Goal: Obtain resource: Download file/media

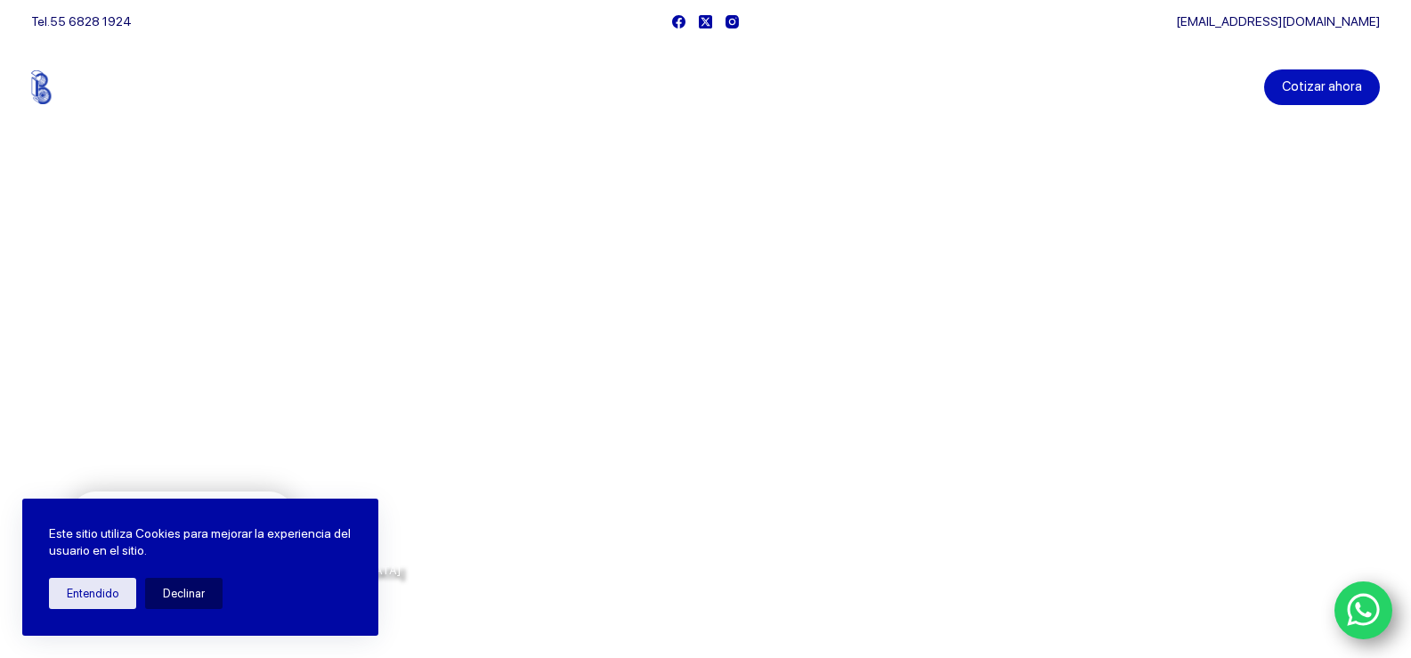
click at [1292, 85] on link "Cotizar ahora" at bounding box center [1322, 87] width 116 height 36
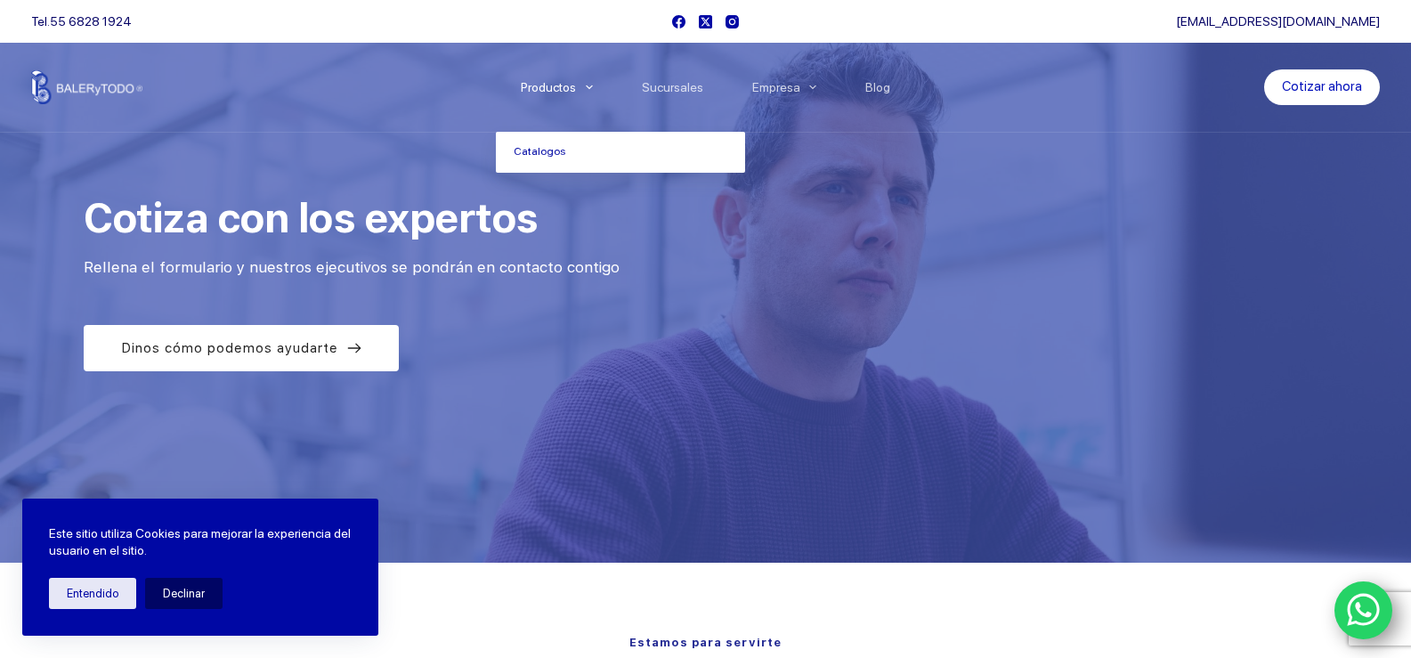
click at [580, 75] on li "Productos Catalogos" at bounding box center [556, 87] width 121 height 89
click at [555, 156] on link "Catalogos" at bounding box center [620, 152] width 249 height 41
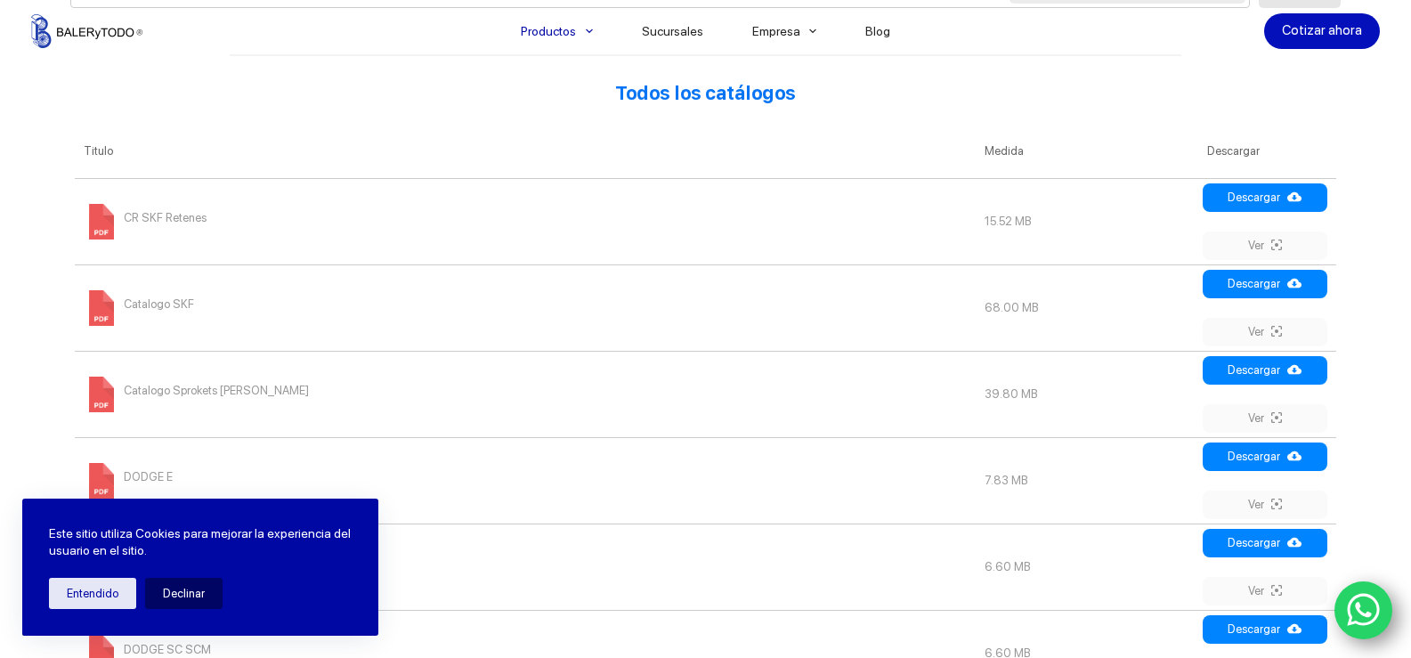
scroll to position [801, 0]
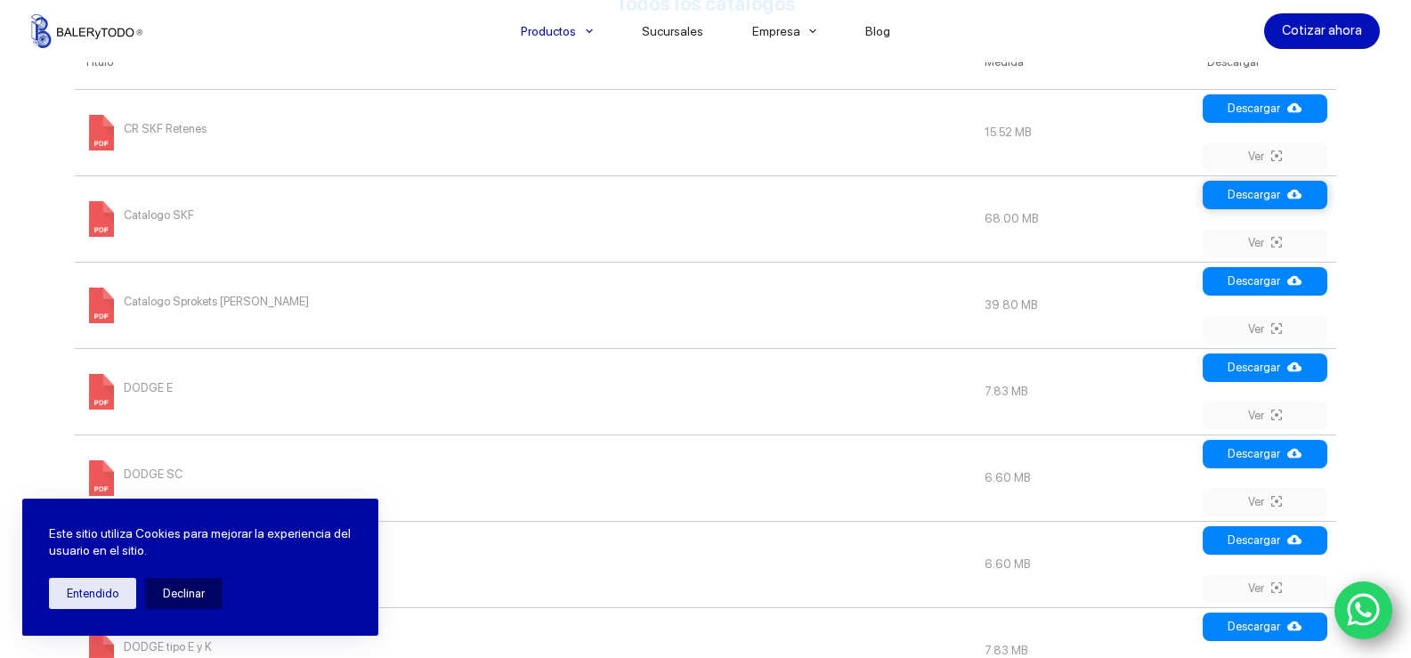
click at [1246, 198] on link "Descargar" at bounding box center [1264, 195] width 125 height 28
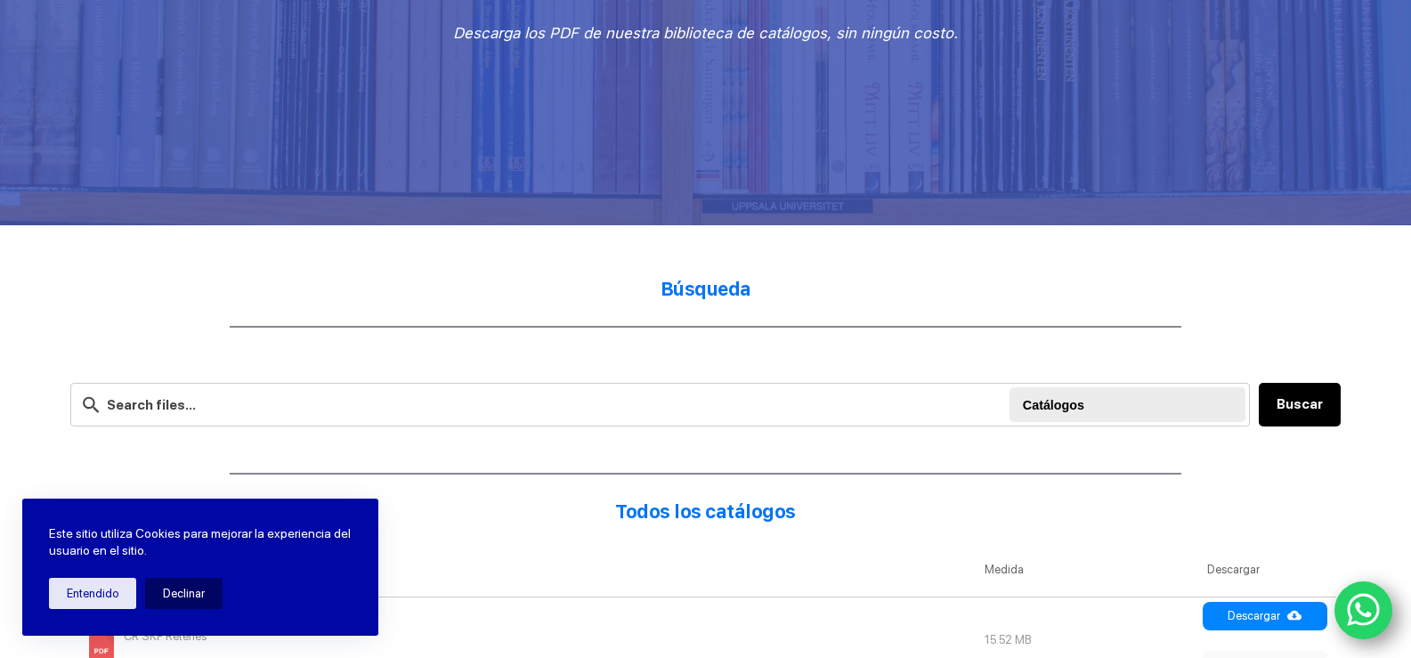
scroll to position [0, 0]
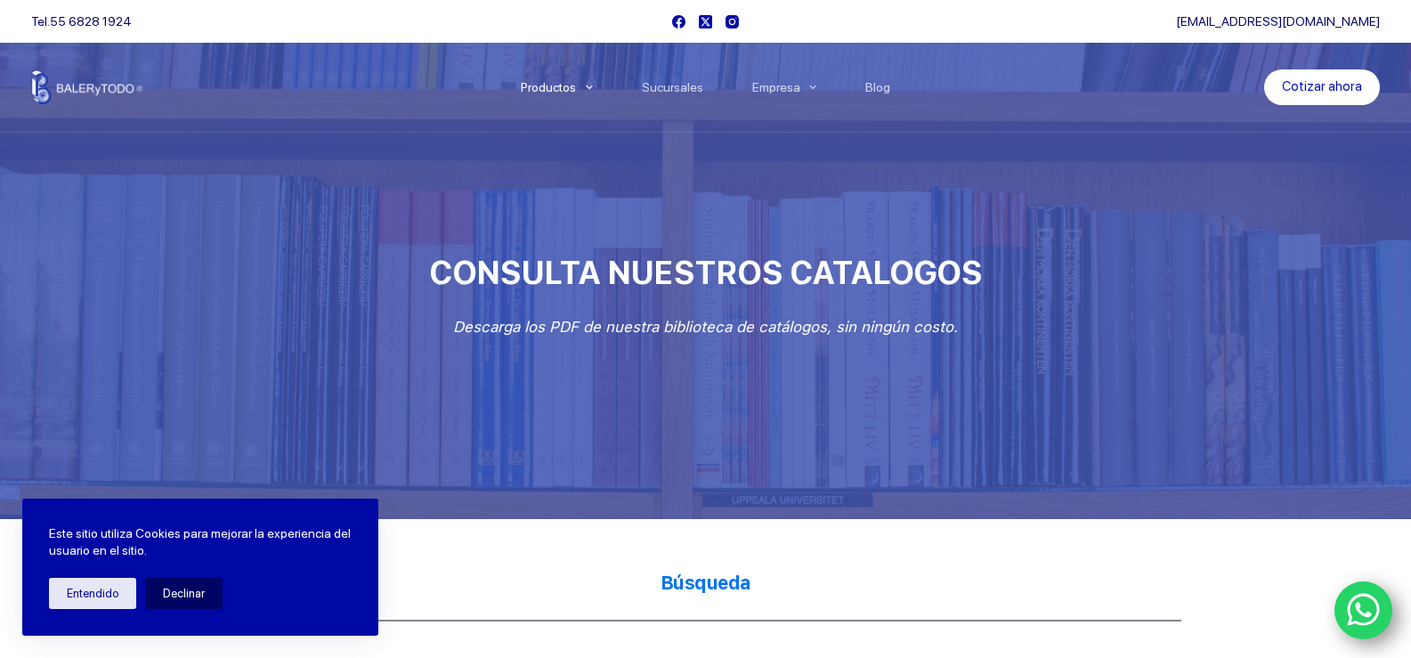
click at [1271, 21] on link "[EMAIL_ADDRESS][DOMAIN_NAME]" at bounding box center [1278, 21] width 204 height 14
click at [1353, 611] on icon "WhatsApp" at bounding box center [1364, 609] width 34 height 37
